Goal: Task Accomplishment & Management: Complete application form

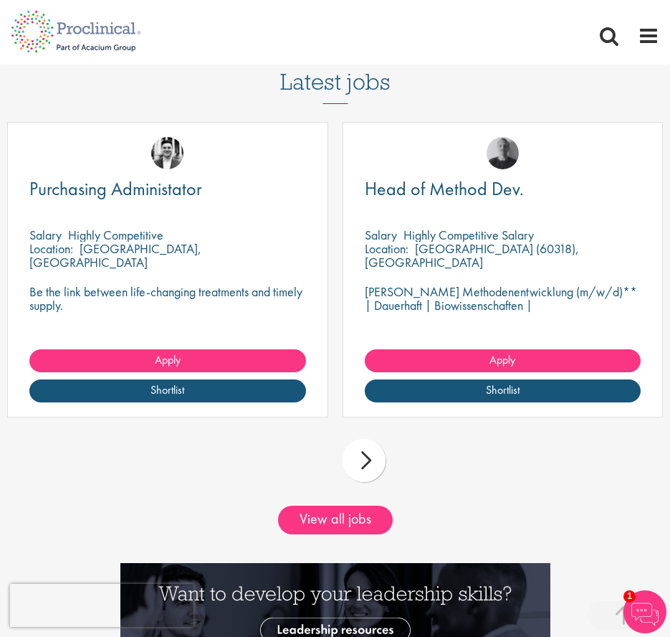
scroll to position [1771, 0]
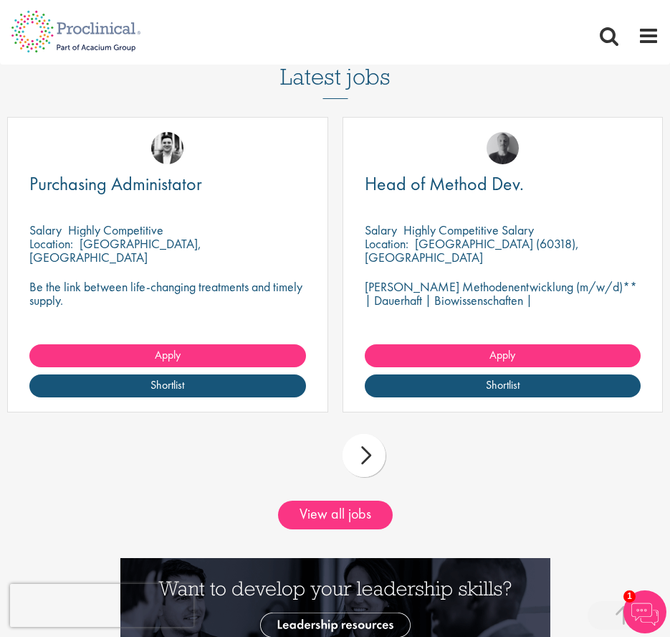
click at [367, 462] on div "next" at bounding box center [364, 455] width 43 height 43
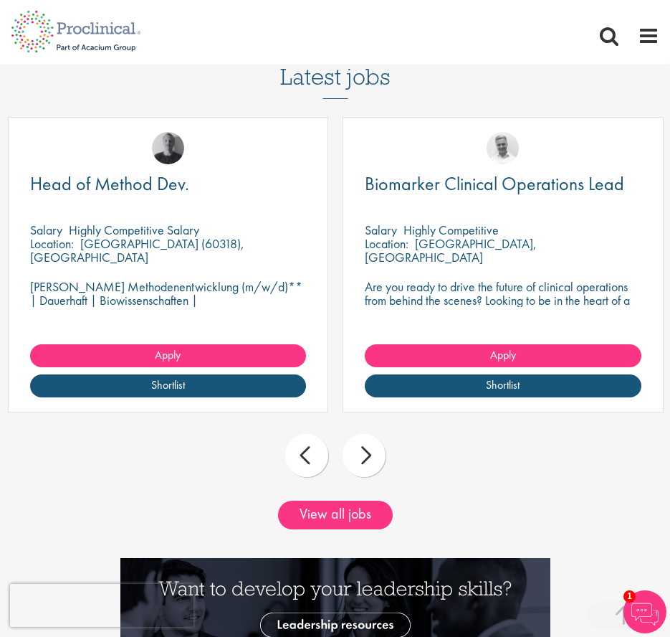
click at [367, 464] on div "next" at bounding box center [364, 455] width 43 height 43
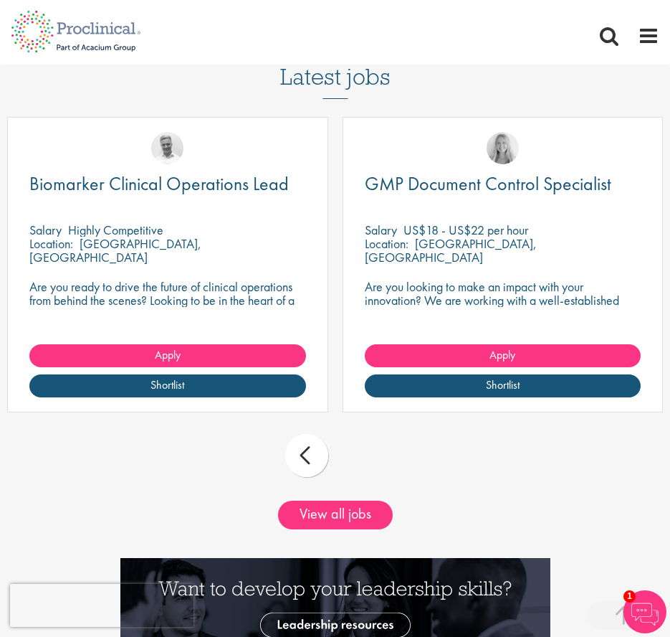
click at [368, 466] on div "prev next" at bounding box center [335, 458] width 670 height 62
click at [346, 518] on link "View all jobs" at bounding box center [335, 514] width 115 height 29
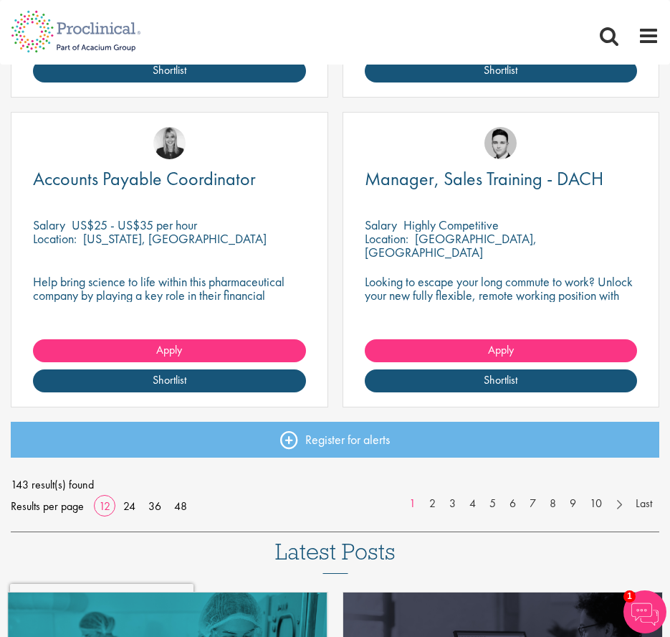
scroll to position [1748, 0]
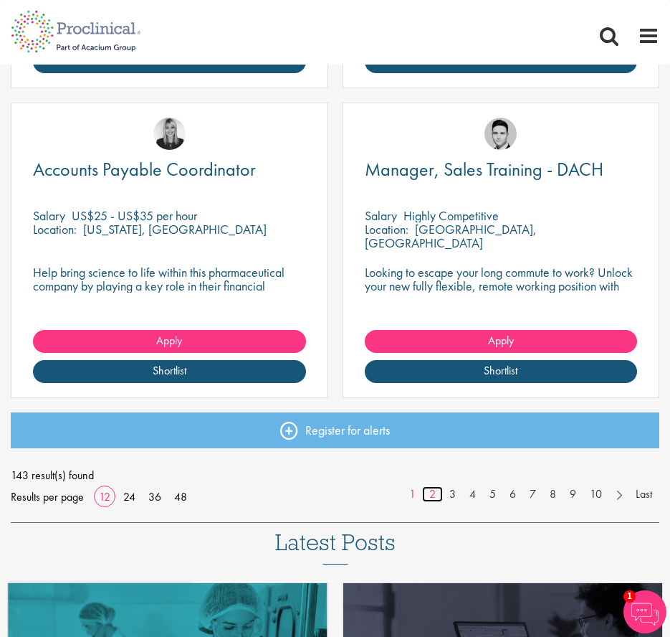
click at [433, 498] on link "2" at bounding box center [432, 494] width 21 height 16
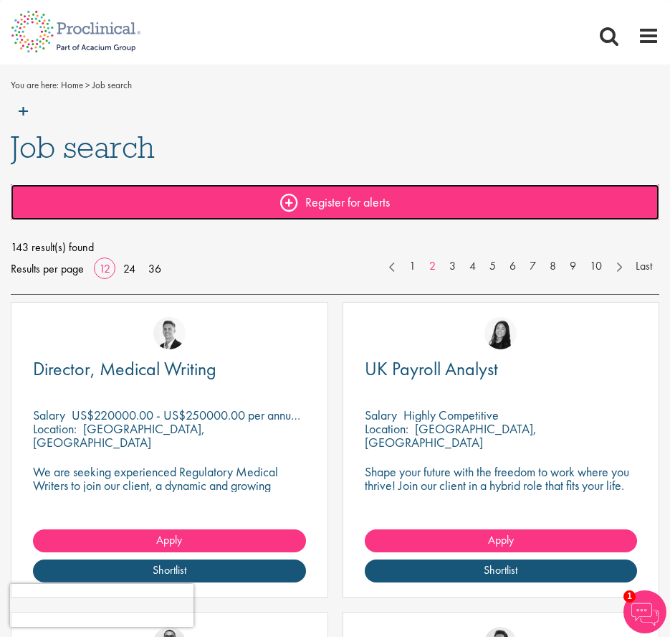
click at [291, 204] on link "Register for alerts" at bounding box center [335, 202] width 649 height 36
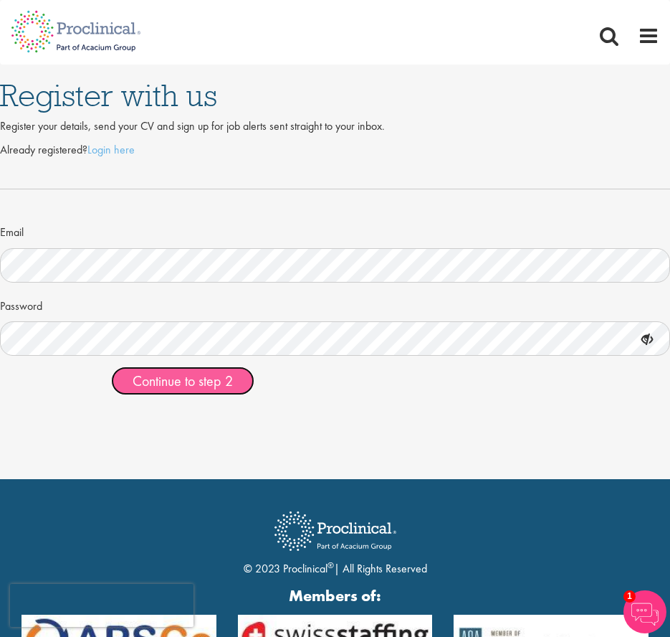
click at [225, 383] on span "Continue to step 2" at bounding box center [183, 380] width 100 height 19
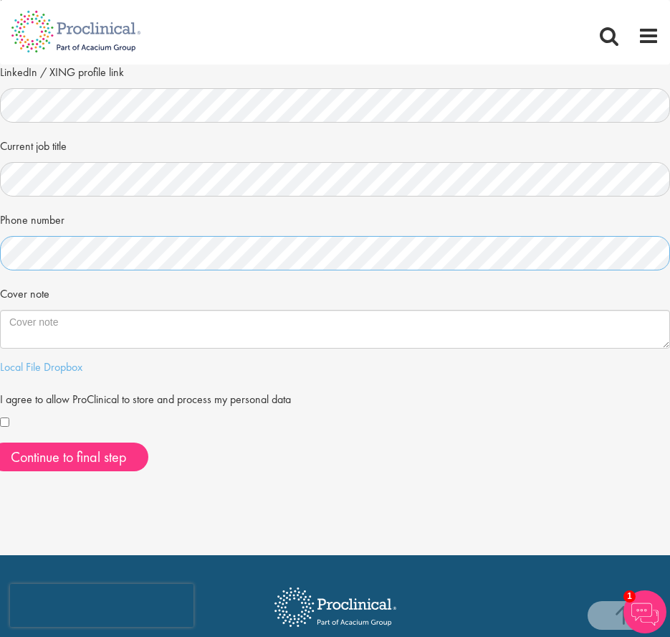
scroll to position [242, 0]
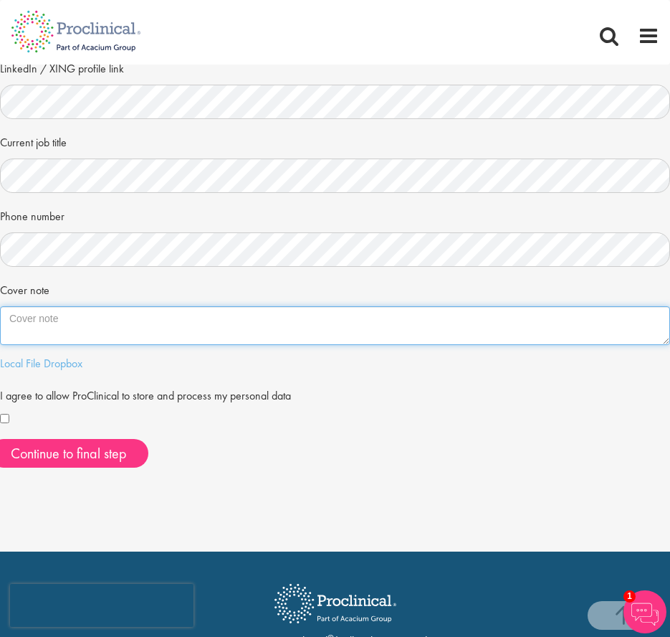
click at [65, 318] on textarea "Cover note" at bounding box center [335, 325] width 670 height 39
paste textarea "With 13+ years of global experience in Pharma & MedTech (Baxter, Medtronic), I’…"
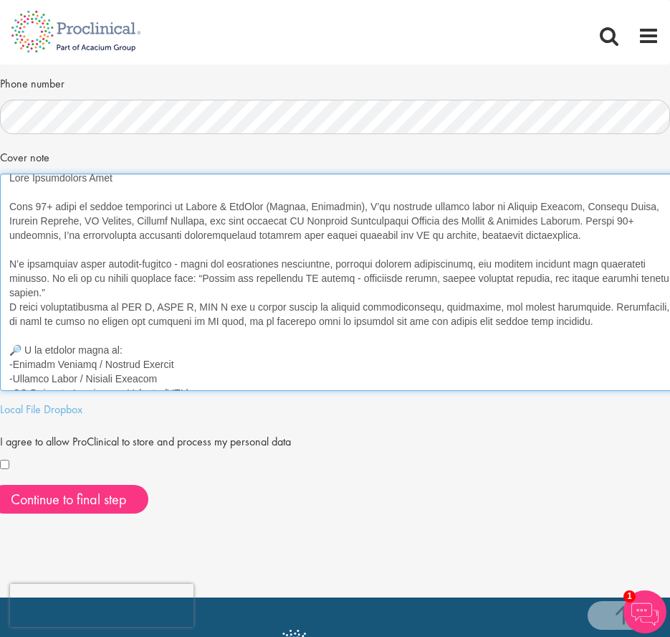
scroll to position [0, 0]
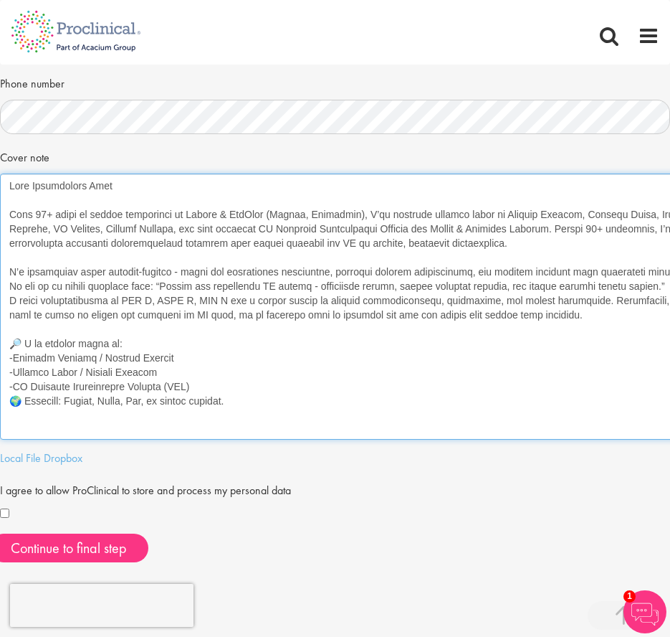
drag, startPoint x: 665, startPoint y: 211, endPoint x: 703, endPoint y: 439, distance: 231.1
click at [670, 439] on html "This website uses cookies. By continuing to use this site, you are giving your …" at bounding box center [335, 372] width 670 height 1495
click at [21, 345] on textarea "Cover note" at bounding box center [354, 306] width 708 height 266
click at [23, 398] on textarea "Cover note" at bounding box center [354, 306] width 708 height 266
click at [252, 407] on textarea "Cover note" at bounding box center [354, 306] width 708 height 266
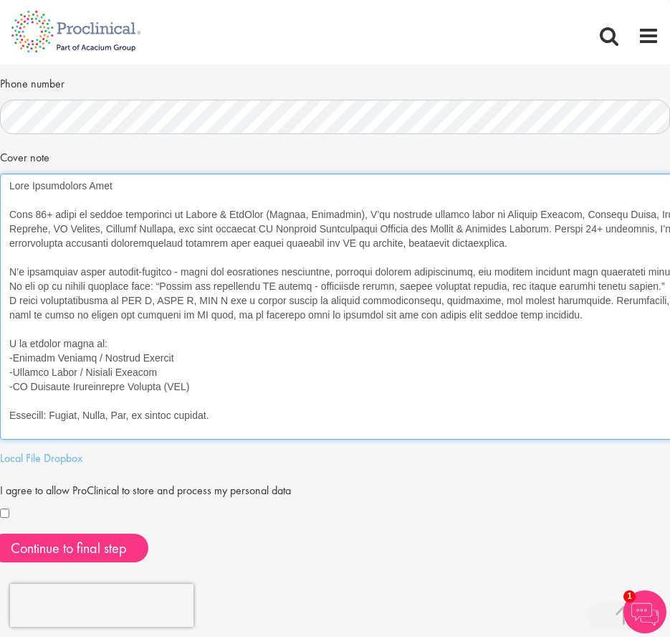
click at [236, 413] on textarea "Cover note" at bounding box center [354, 306] width 708 height 266
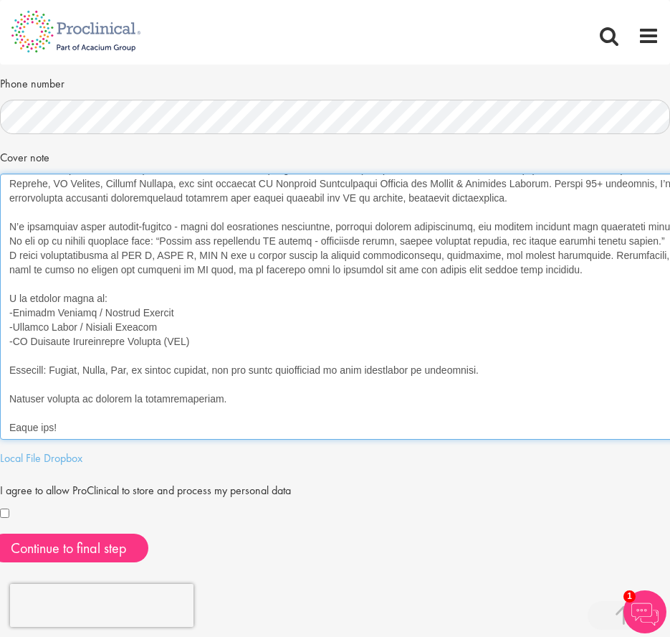
scroll to position [67, 0]
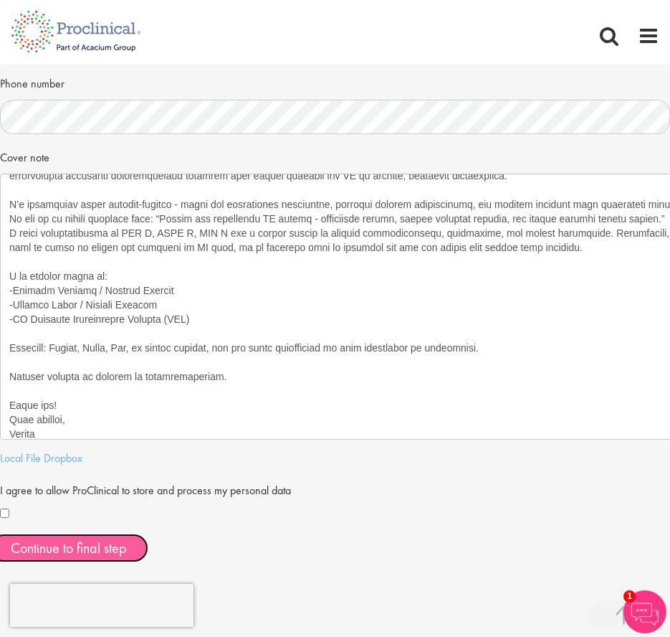
click at [120, 551] on button "Continue to final step" at bounding box center [68, 547] width 159 height 29
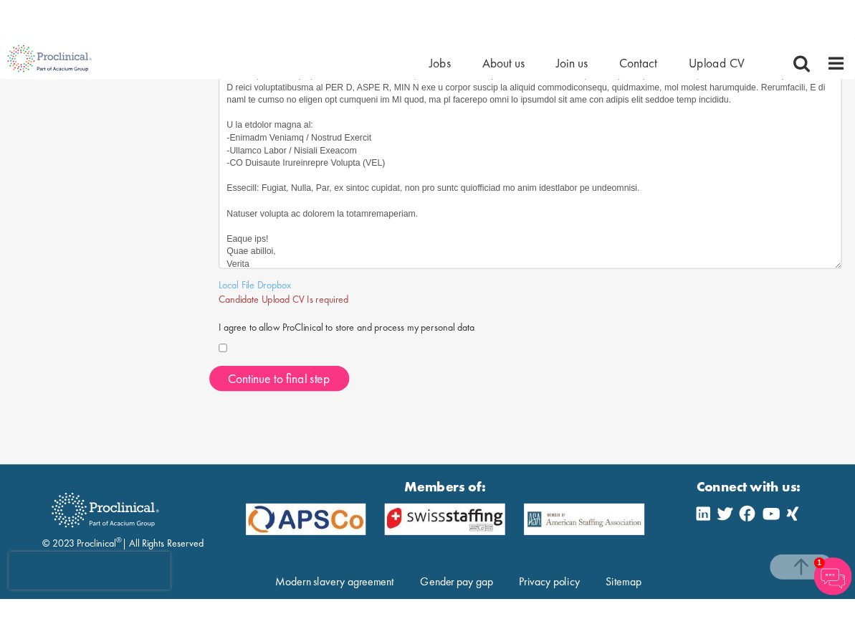
scroll to position [539, 0]
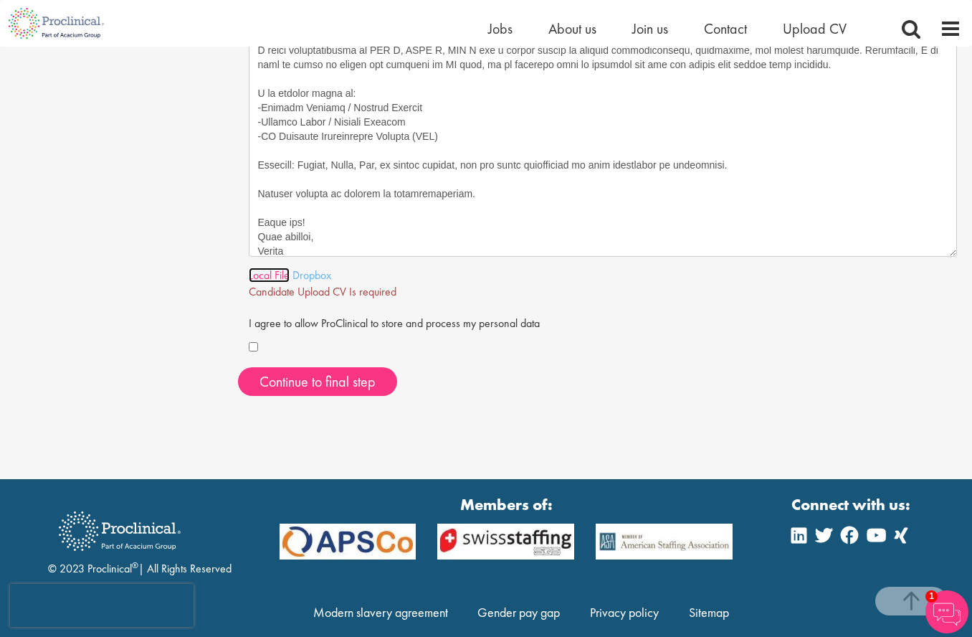
click at [275, 276] on link "Local File" at bounding box center [269, 274] width 41 height 15
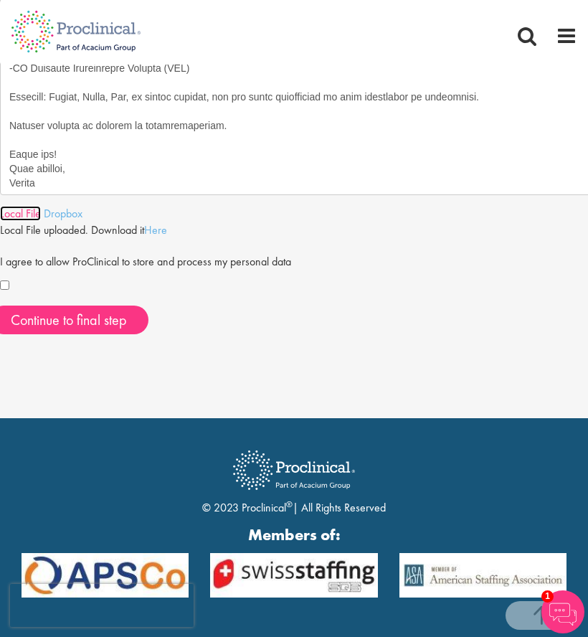
scroll to position [88, 0]
click at [85, 173] on textarea "Cover note" at bounding box center [354, 62] width 708 height 266
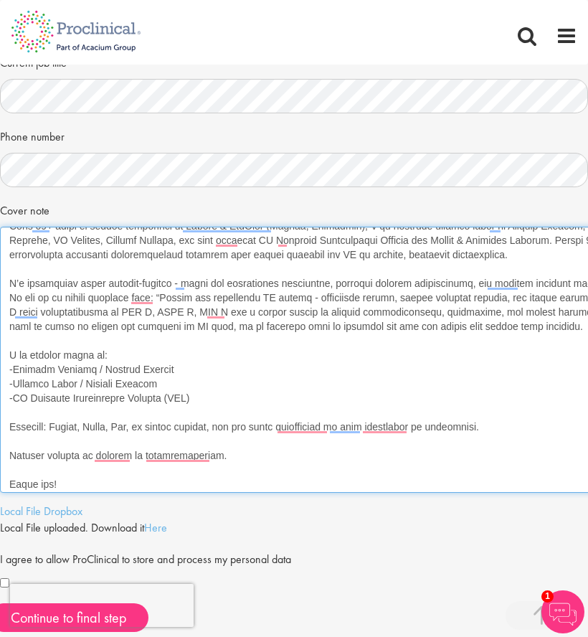
scroll to position [55, 0]
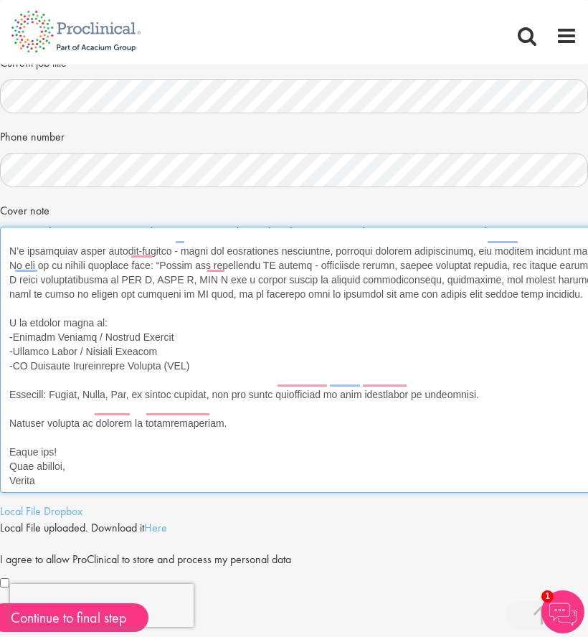
click at [220, 379] on textarea "Cover note" at bounding box center [354, 360] width 708 height 266
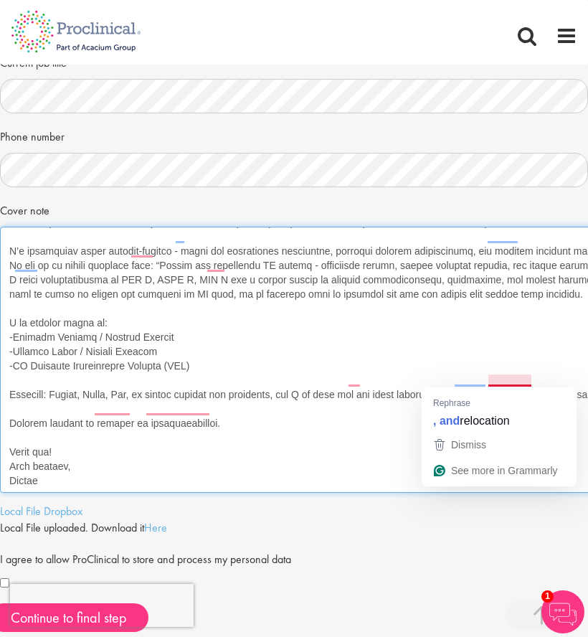
click at [489, 383] on textarea "Cover note" at bounding box center [354, 360] width 708 height 266
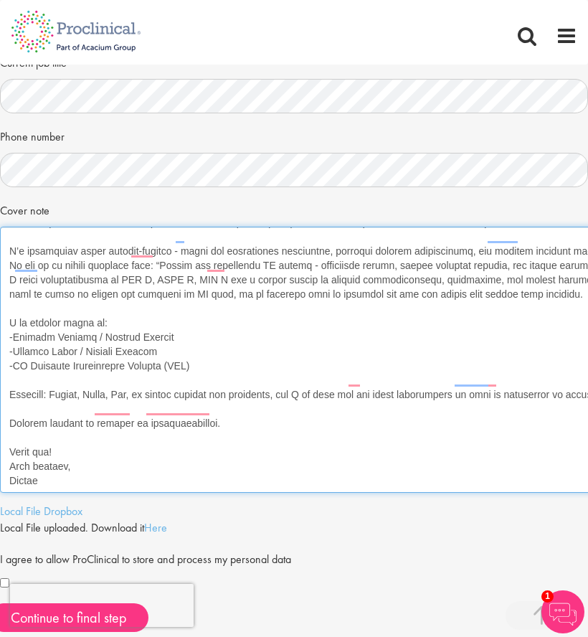
drag, startPoint x: 500, startPoint y: 377, endPoint x: 590, endPoint y: 376, distance: 89.6
click at [588, 376] on html "This website uses cookies. By continuing to use this site, you are giving your …" at bounding box center [294, 430] width 588 height 1504
click at [533, 380] on textarea "Cover note" at bounding box center [354, 360] width 708 height 266
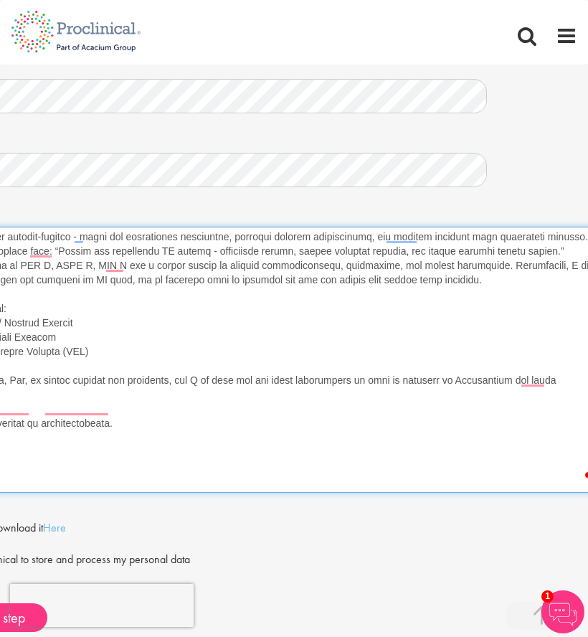
type textarea "Dear Proclinical Team With 13+ years of global experience in Pharma & MedTech (…"
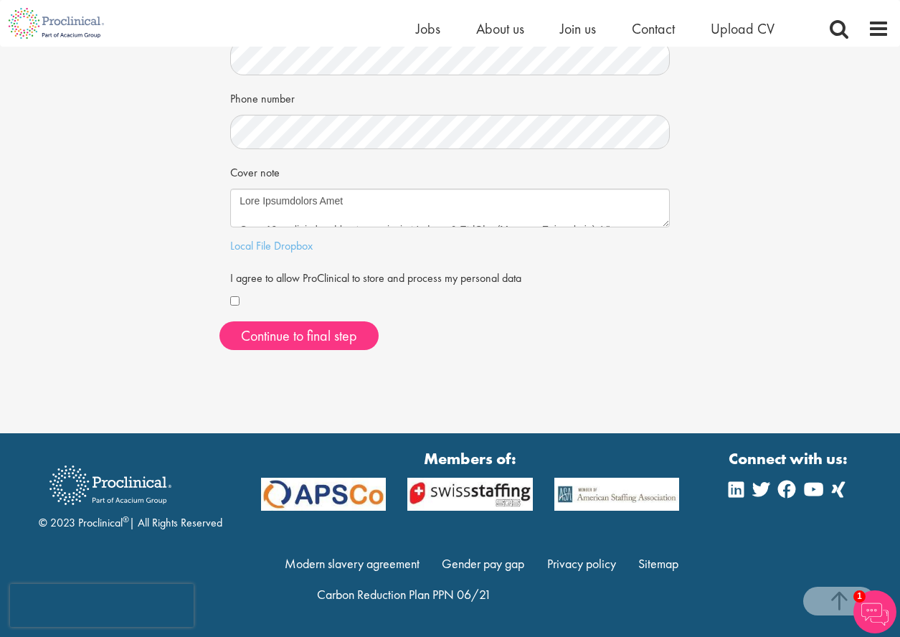
scroll to position [341, 0]
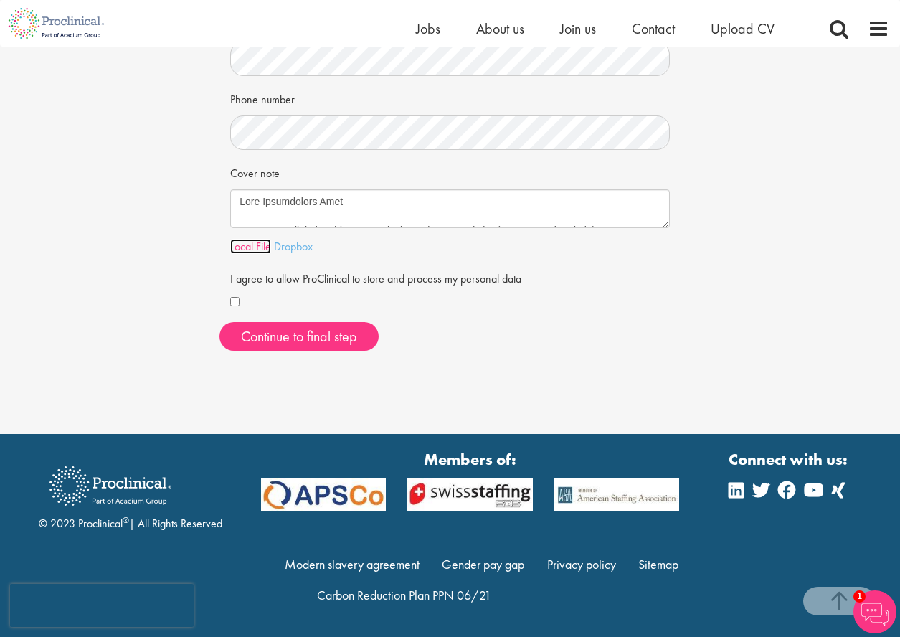
click at [245, 247] on link "Local File" at bounding box center [250, 246] width 41 height 15
click at [327, 335] on button "Continue to final step" at bounding box center [298, 336] width 159 height 29
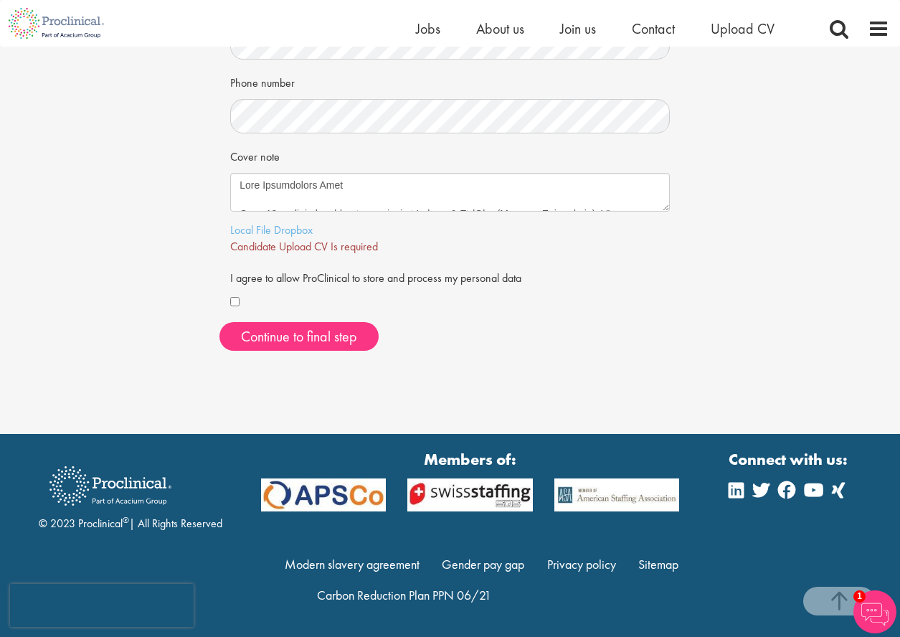
scroll to position [357, 0]
click at [244, 233] on link "Local File" at bounding box center [250, 229] width 41 height 15
click at [295, 230] on link "Dropbox" at bounding box center [293, 229] width 39 height 15
click at [244, 230] on link "Local File" at bounding box center [250, 229] width 41 height 15
click at [316, 332] on span "Continue to final step" at bounding box center [299, 336] width 116 height 19
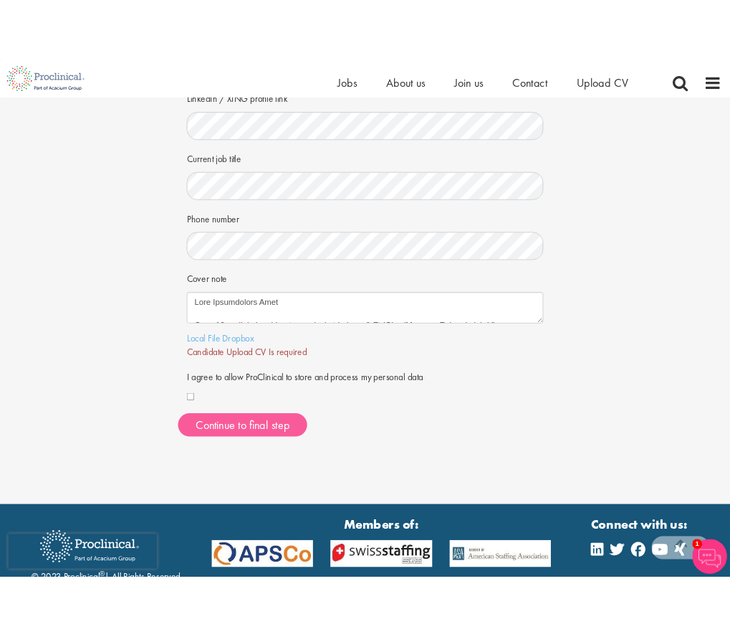
scroll to position [245, 0]
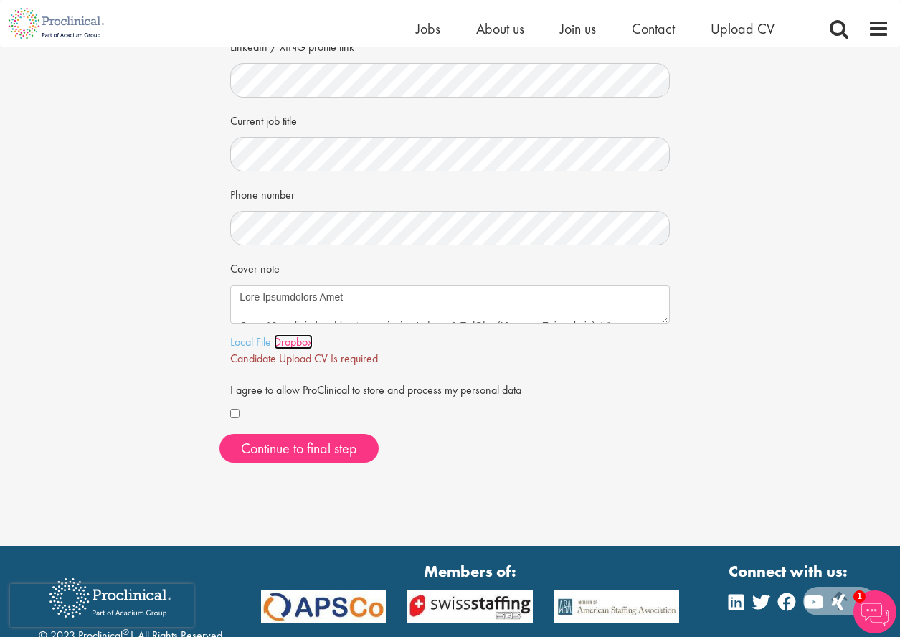
click at [298, 341] on link "Dropbox" at bounding box center [293, 341] width 39 height 15
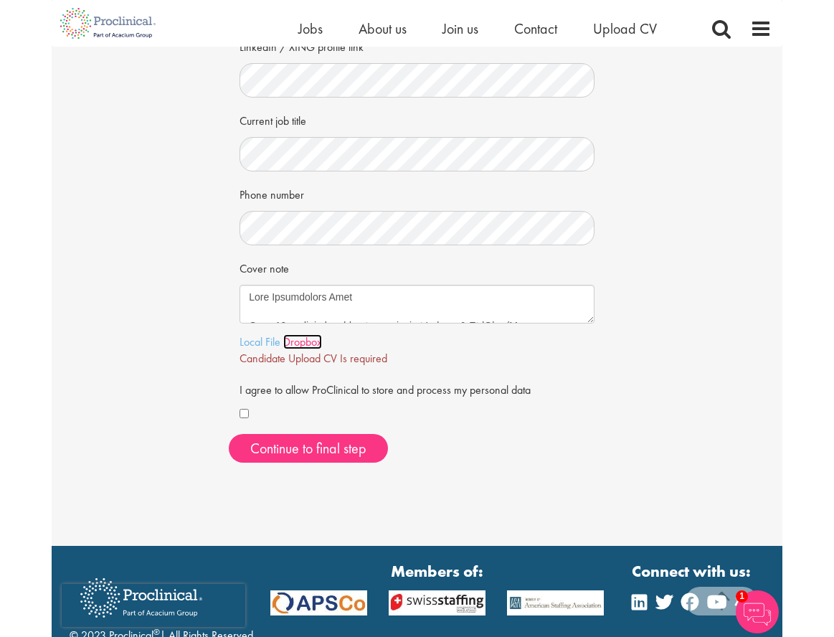
scroll to position [262, 0]
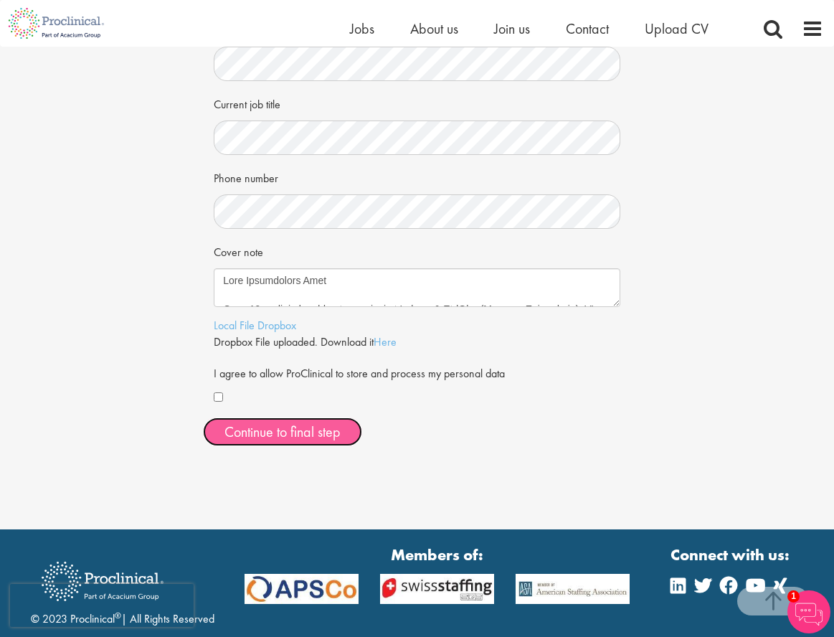
click at [285, 436] on span "Continue to final step" at bounding box center [282, 431] width 116 height 19
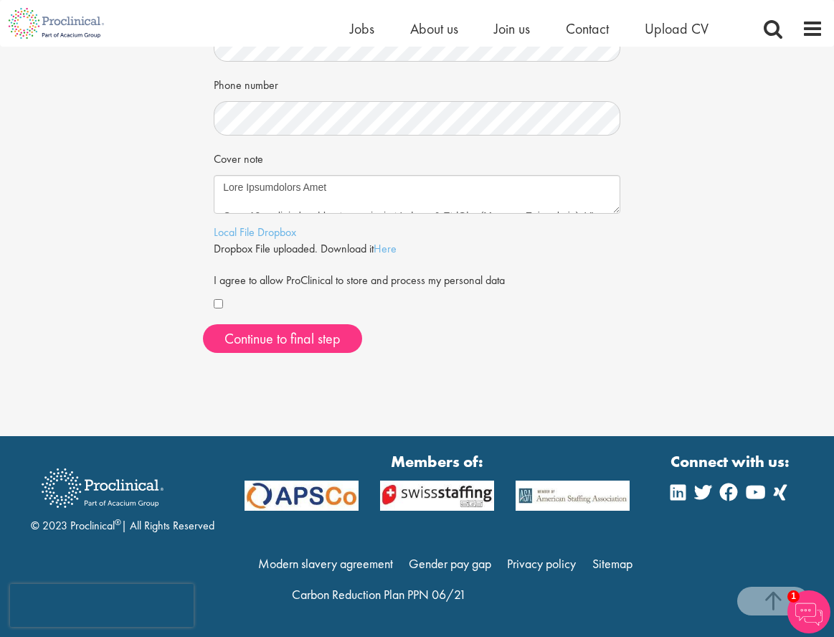
scroll to position [354, 0]
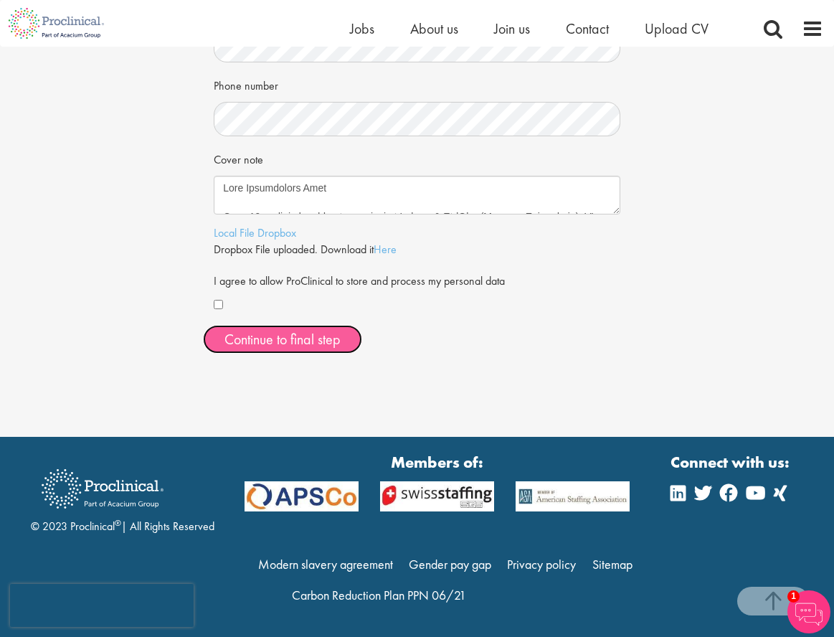
click at [318, 341] on span "Continue to final step" at bounding box center [282, 339] width 116 height 19
click at [341, 397] on div "Your personal details Please give us a few more details, which will help us fin…" at bounding box center [417, 41] width 834 height 791
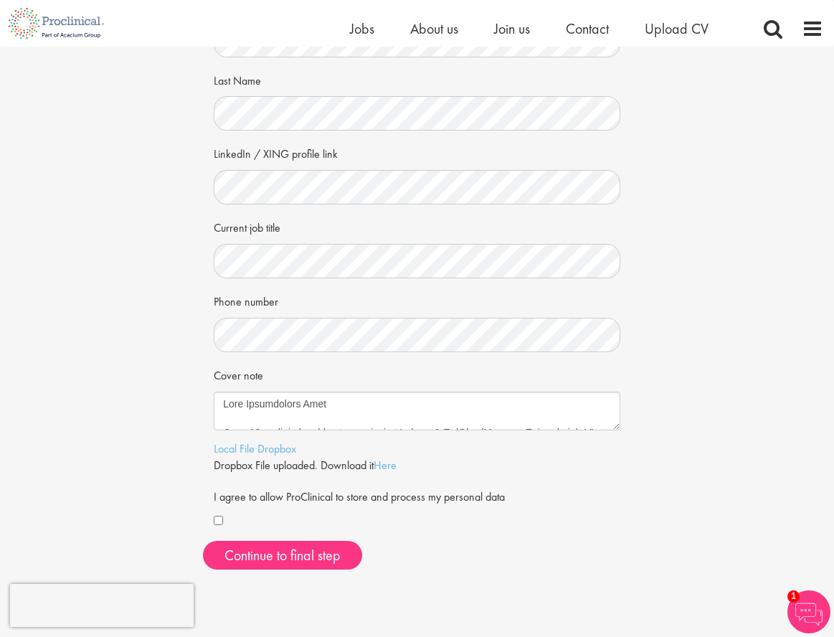
scroll to position [320, 0]
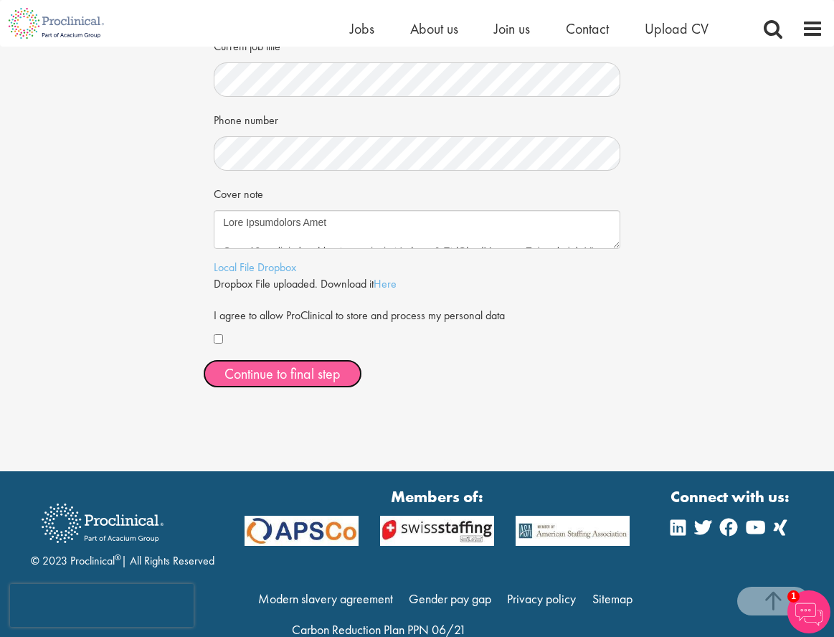
click at [322, 365] on span "Continue to final step" at bounding box center [282, 373] width 116 height 19
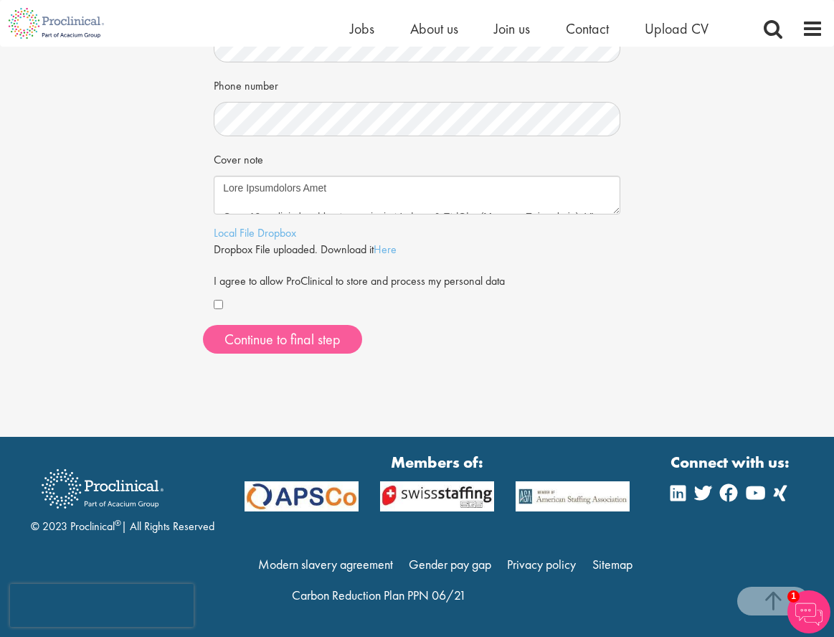
scroll to position [354, 0]
click at [323, 338] on span "Continue to final step" at bounding box center [282, 339] width 116 height 19
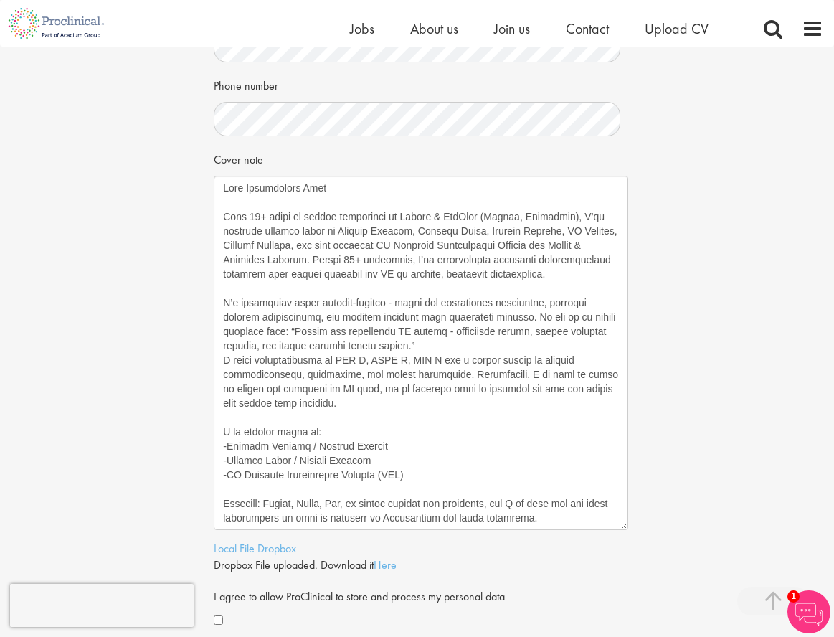
drag, startPoint x: 618, startPoint y: 209, endPoint x: 626, endPoint y: 525, distance: 316.2
click at [587, 525] on textarea "Cover note" at bounding box center [421, 353] width 414 height 354
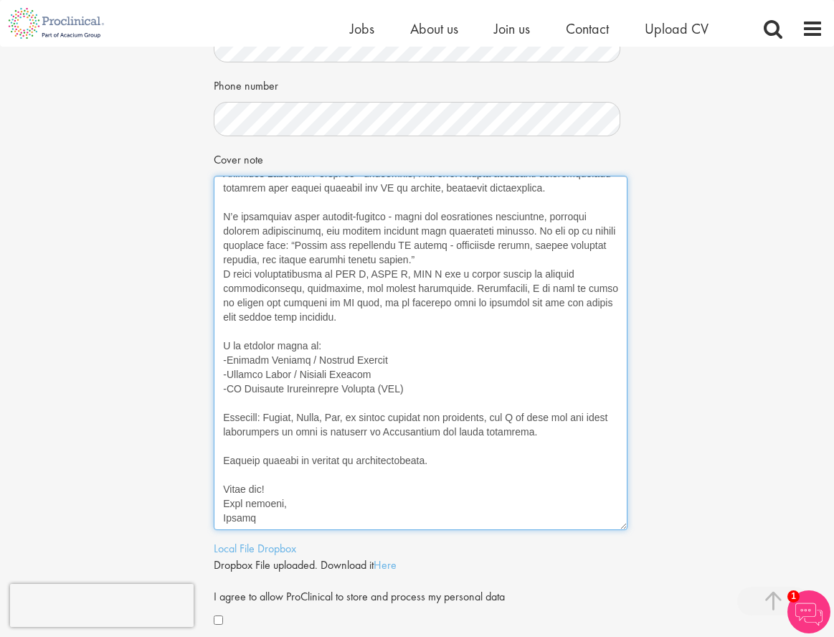
click at [219, 446] on textarea "Cover note" at bounding box center [421, 353] width 414 height 354
drag, startPoint x: 284, startPoint y: 472, endPoint x: 216, endPoint y: 472, distance: 67.4
click at [217, 472] on textarea "Cover note" at bounding box center [421, 353] width 414 height 354
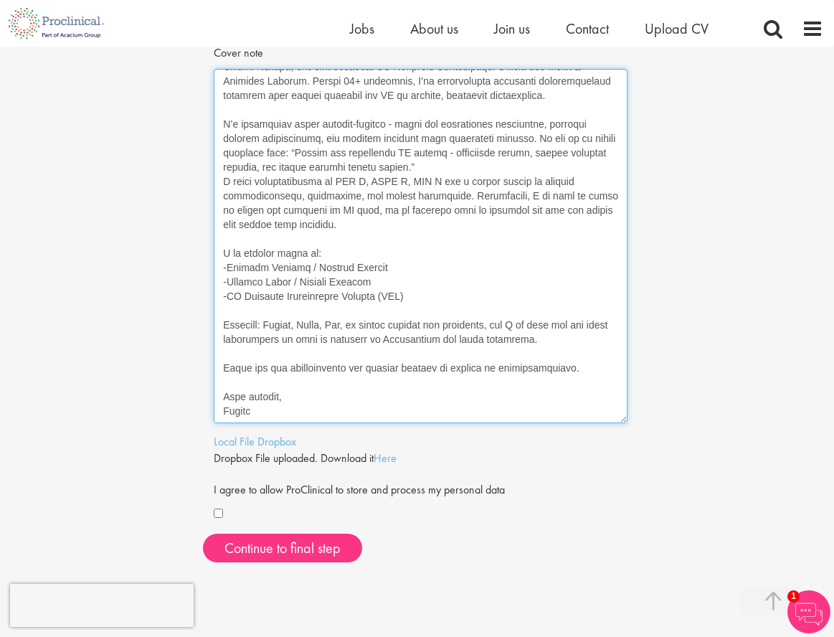
scroll to position [491, 0]
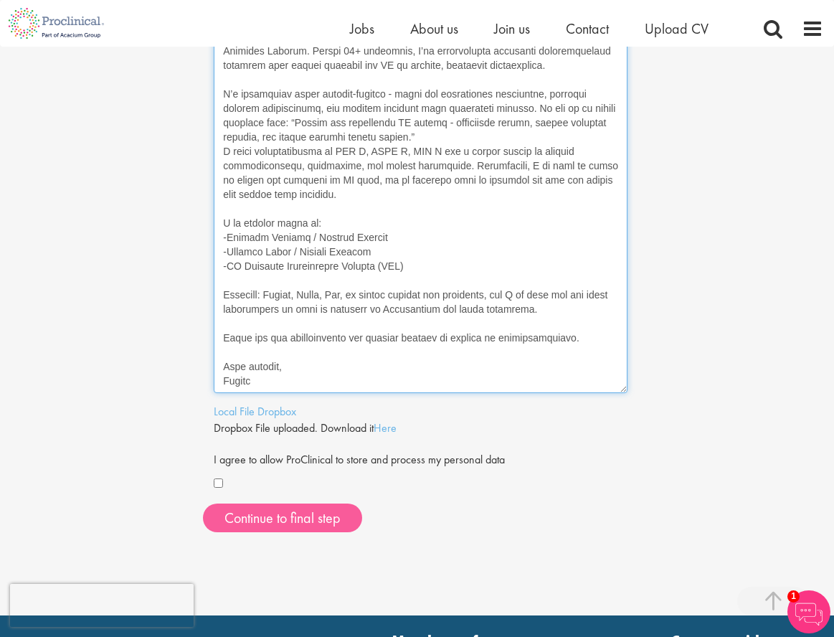
type textarea "Dear Proclinical Team With 13+ years of global experience in Pharma & MedTech (…"
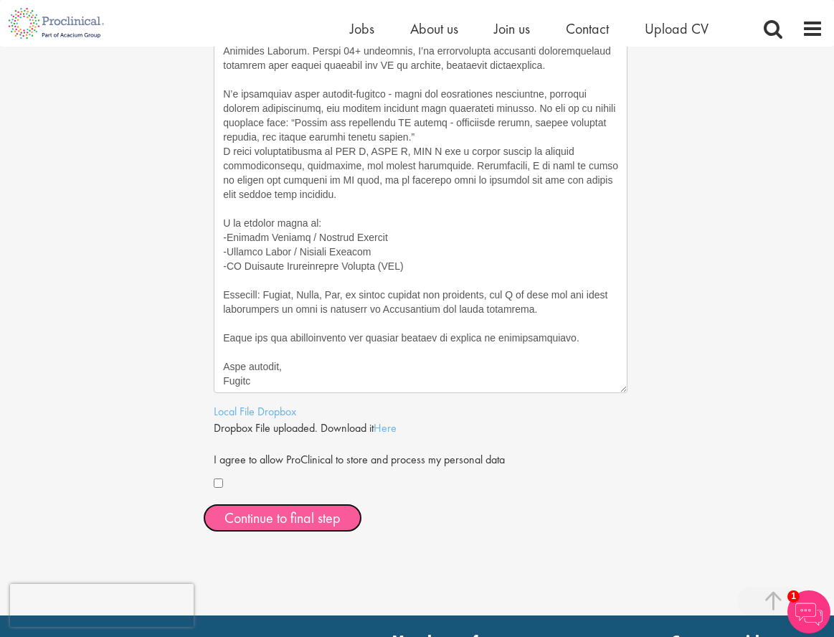
click at [339, 524] on span "Continue to final step" at bounding box center [282, 517] width 116 height 19
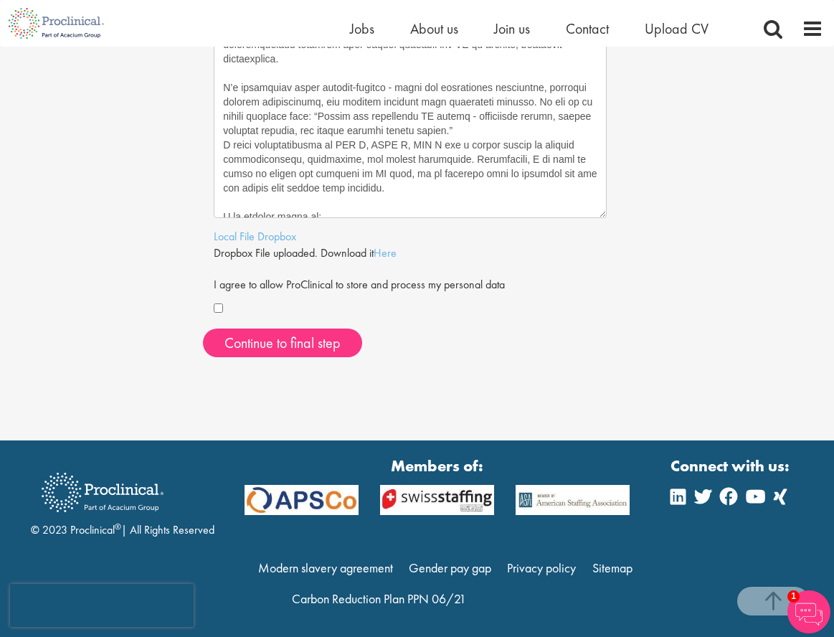
scroll to position [583, 0]
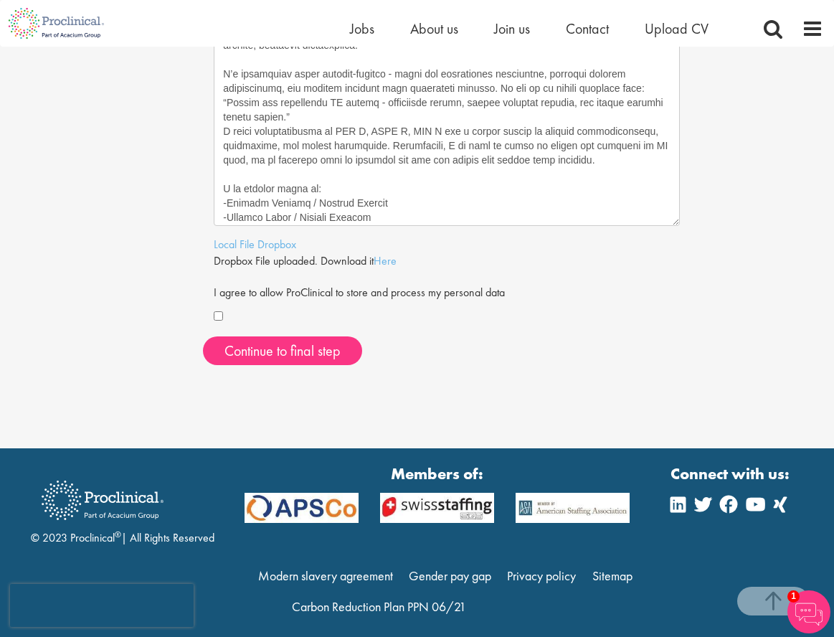
drag, startPoint x: 617, startPoint y: 212, endPoint x: 670, endPoint y: 138, distance: 91.1
click at [587, 138] on textarea "Cover note" at bounding box center [447, 86] width 466 height 279
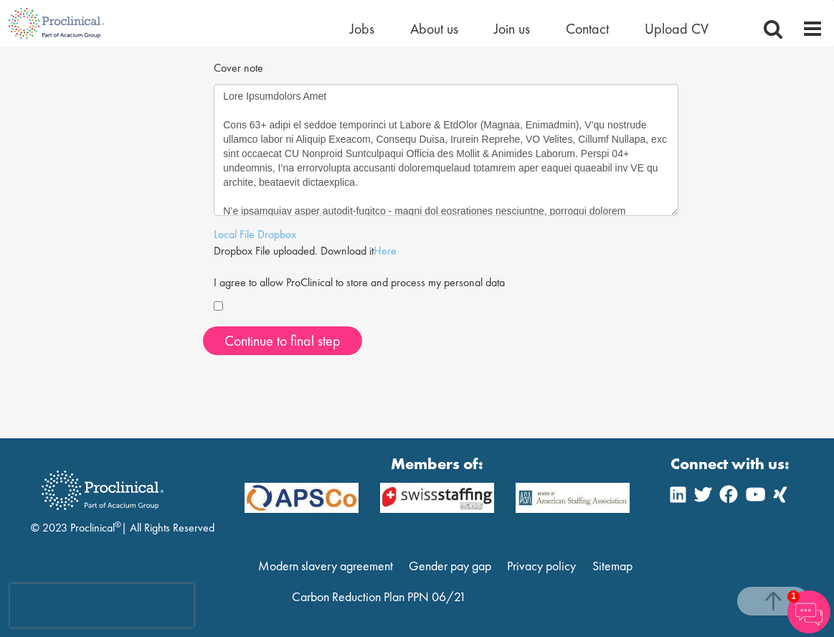
drag, startPoint x: 667, startPoint y: 224, endPoint x: 665, endPoint y: 75, distance: 149.8
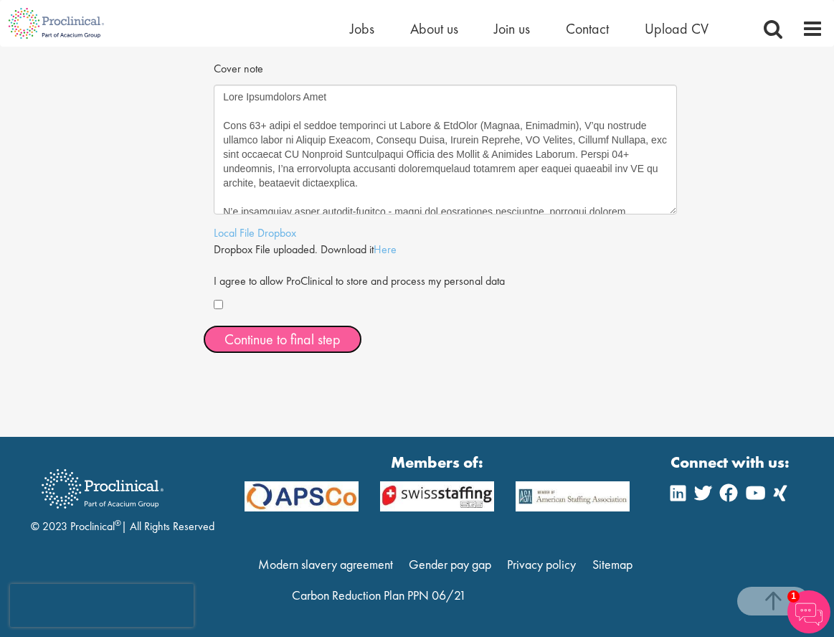
click at [287, 339] on span "Continue to final step" at bounding box center [282, 339] width 116 height 19
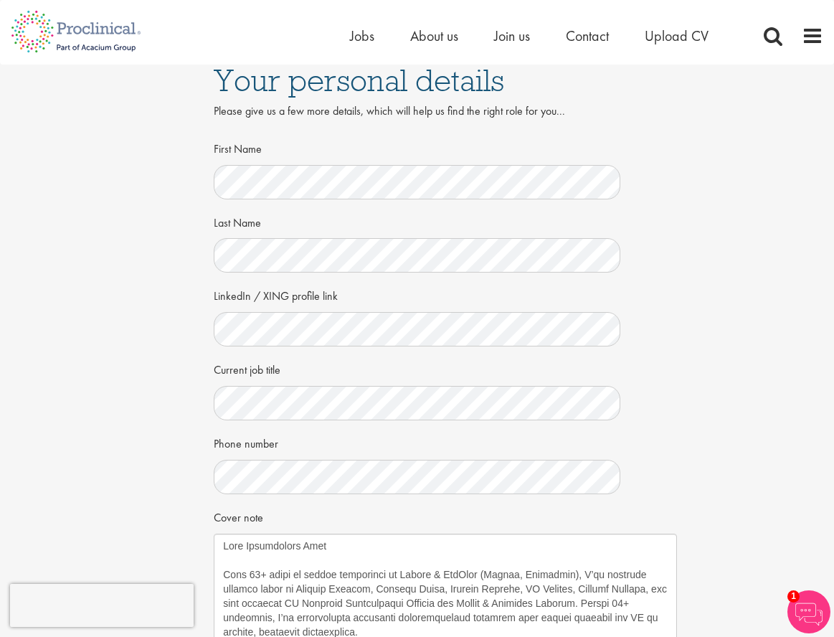
scroll to position [0, 0]
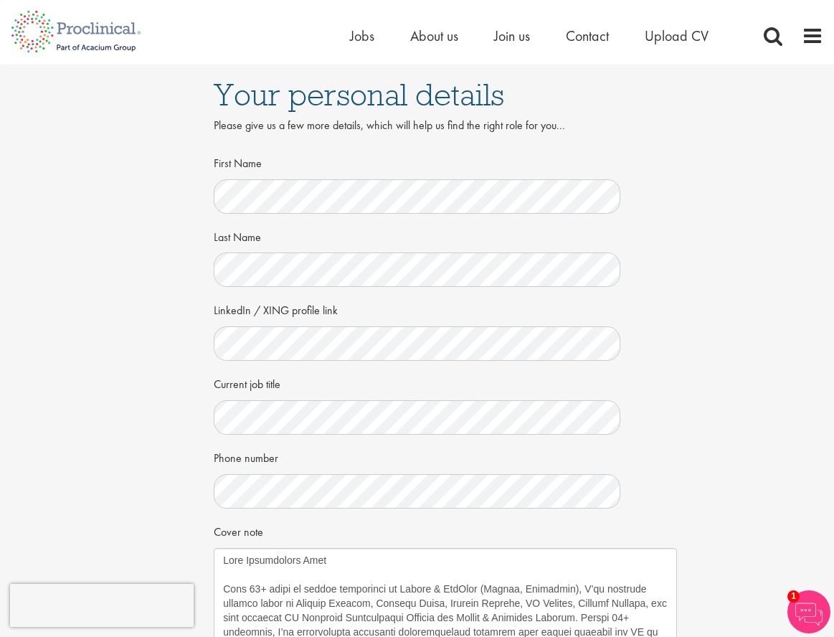
click at [360, 386] on div "Current job title" at bounding box center [417, 402] width 406 height 63
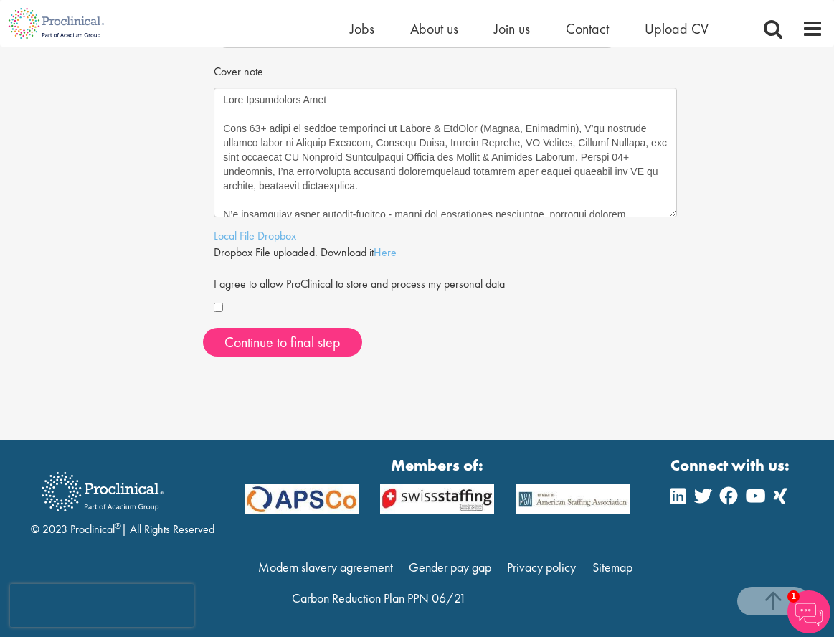
scroll to position [445, 0]
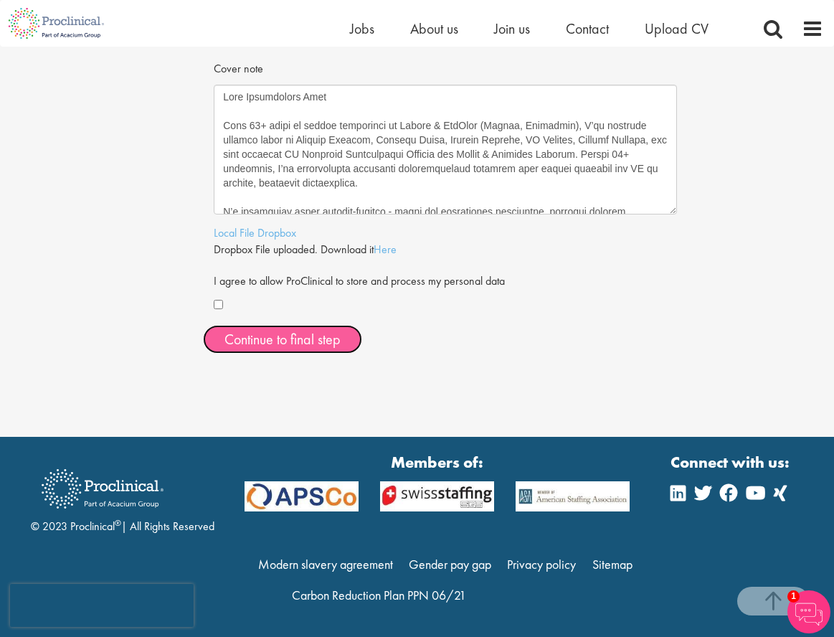
click at [315, 339] on span "Continue to final step" at bounding box center [282, 339] width 116 height 19
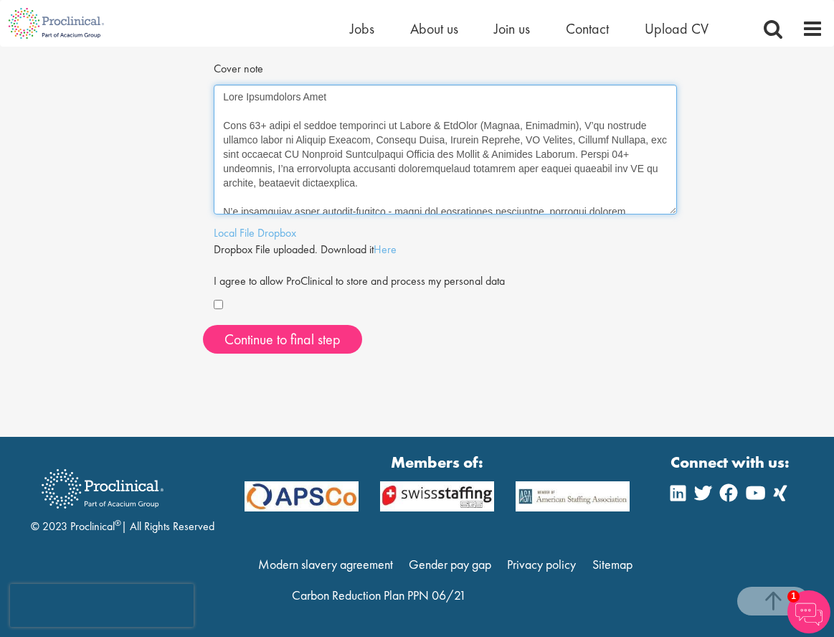
click at [363, 146] on textarea "Cover note" at bounding box center [445, 150] width 463 height 130
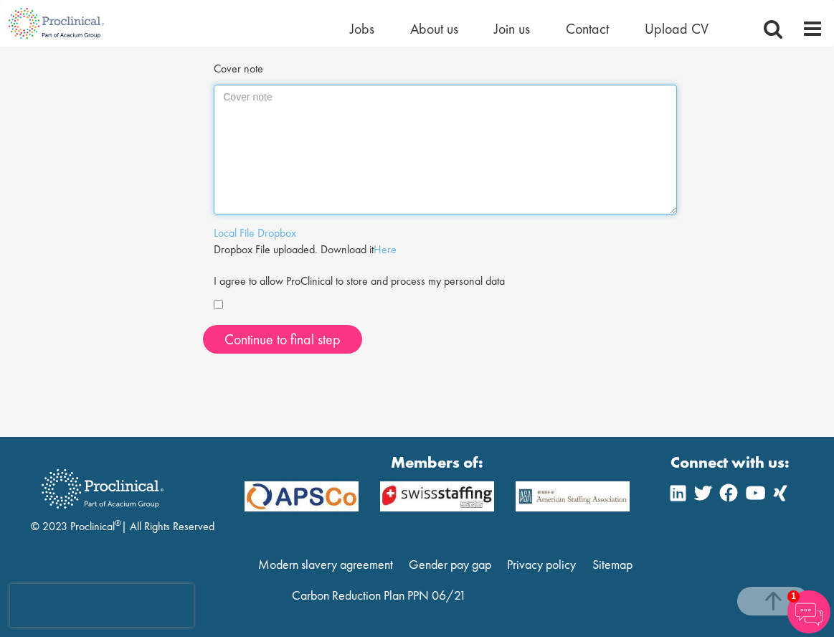
paste textarea "Dear Proclinical Team With 13+ years of global experience in Pharma & MedTech (…"
type textarea "Dear Proclinical Team With 13+ years of global experience in Pharma & MedTech (…"
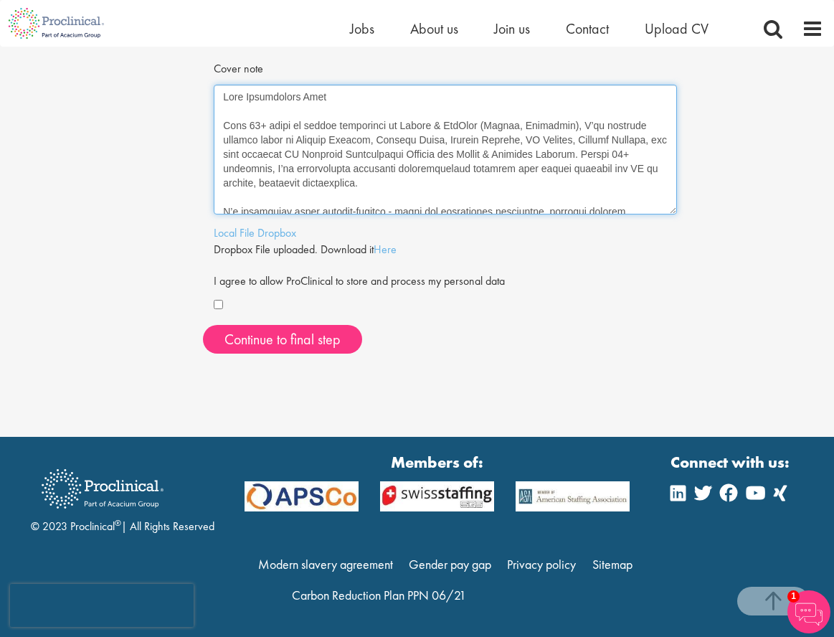
scroll to position [290, 0]
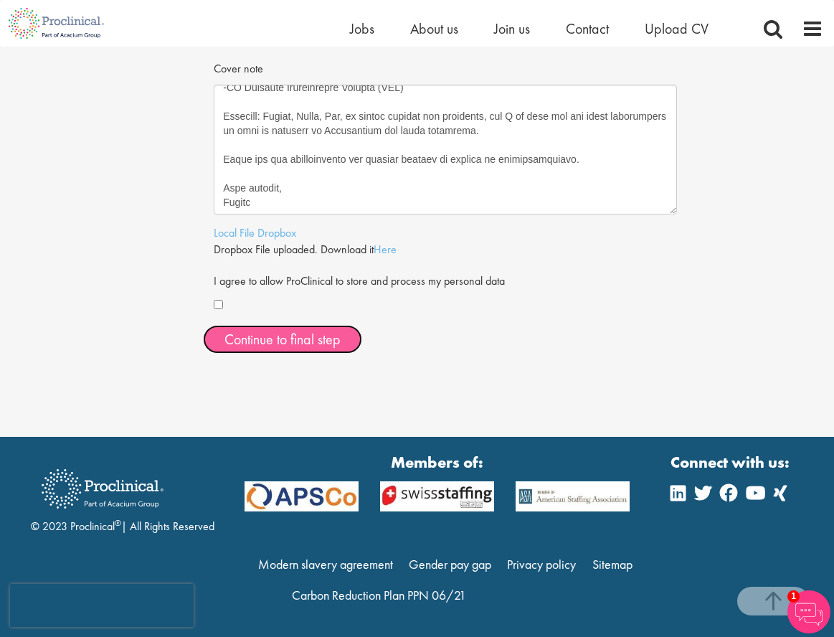
click at [329, 337] on span "Continue to final step" at bounding box center [282, 339] width 116 height 19
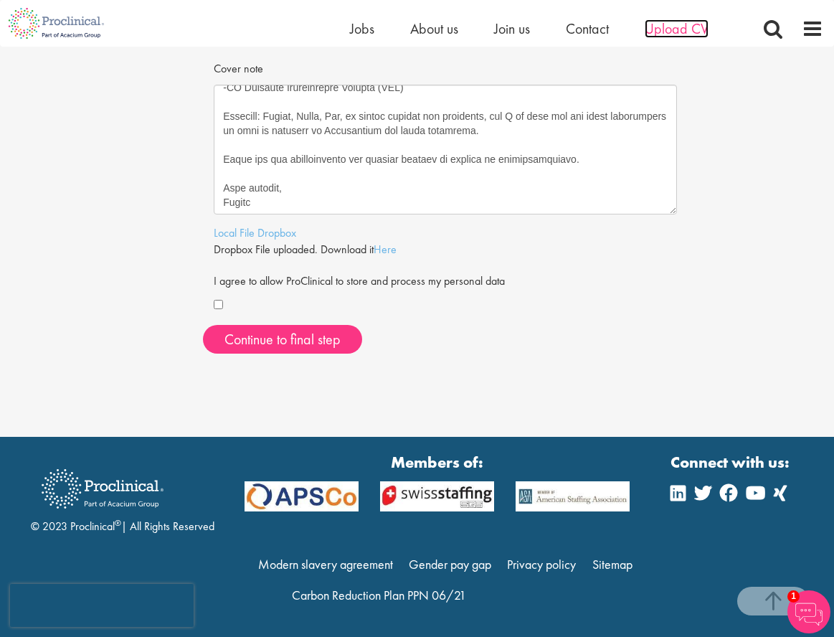
click at [587, 27] on span "Upload CV" at bounding box center [676, 28] width 64 height 19
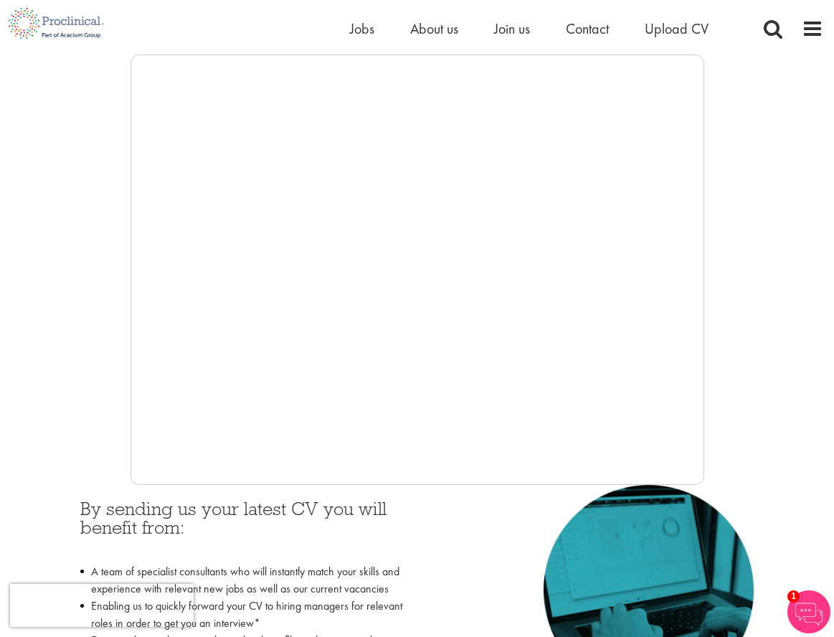
scroll to position [196, 0]
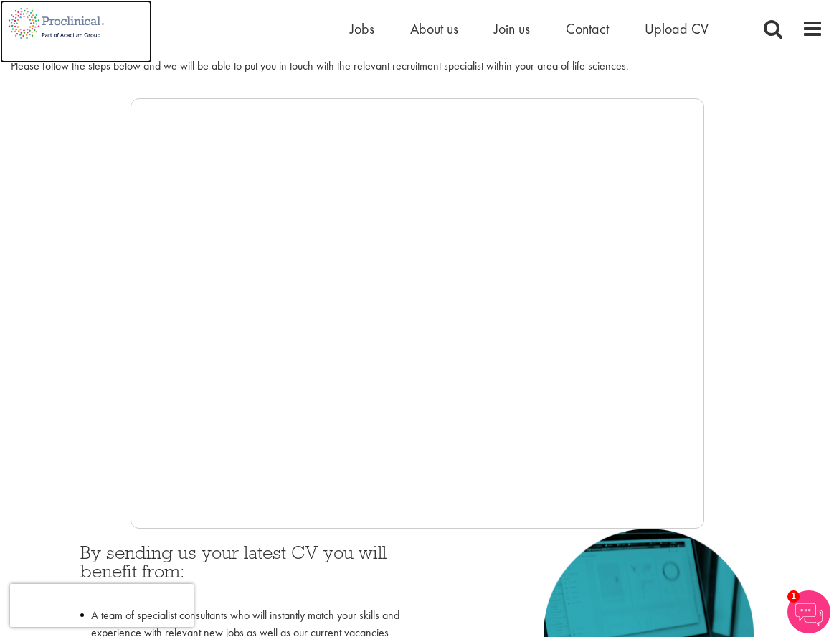
click at [92, 16] on img at bounding box center [56, 23] width 113 height 47
